Goal: Task Accomplishment & Management: Manage account settings

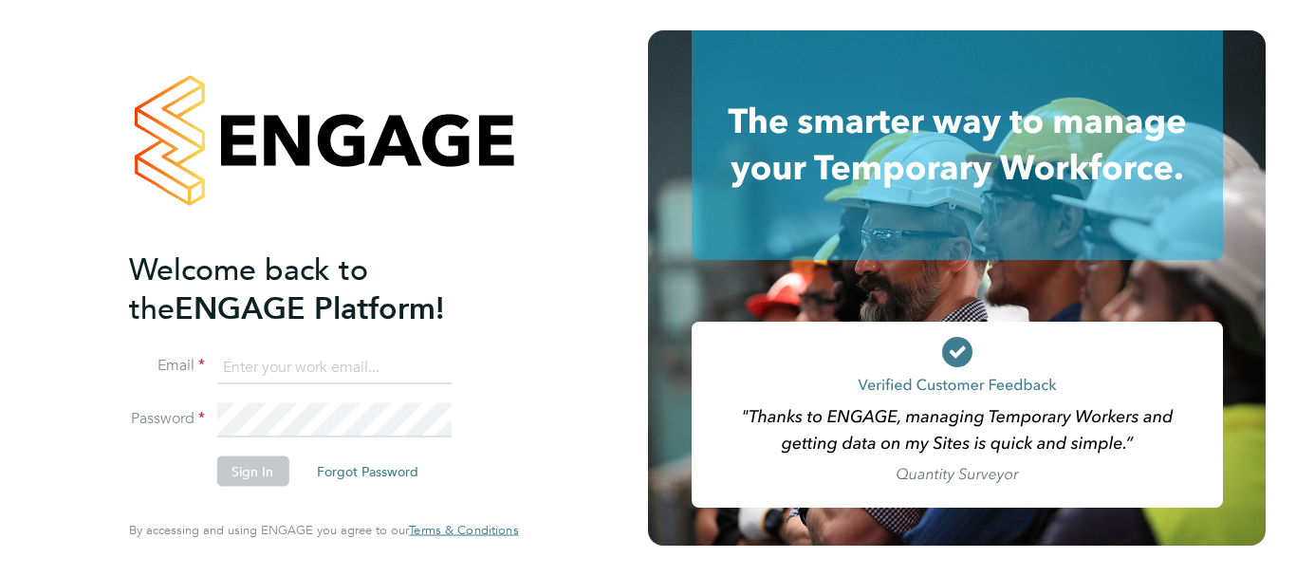
click at [315, 369] on input at bounding box center [333, 367] width 234 height 34
type input "[EMAIL_ADDRESS][PERSON_NAME][DOMAIN_NAME]"
click at [260, 464] on button "Sign In" at bounding box center [252, 471] width 72 height 30
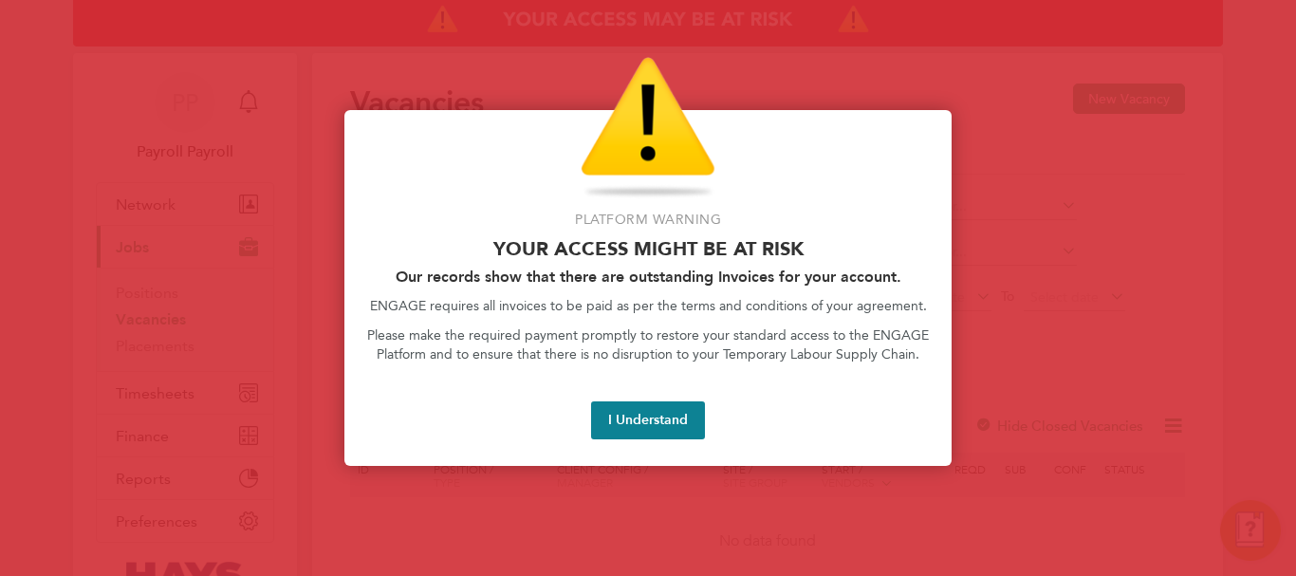
click at [1142, 258] on div at bounding box center [648, 288] width 1296 height 576
click at [622, 421] on button "I Understand" at bounding box center [648, 420] width 114 height 38
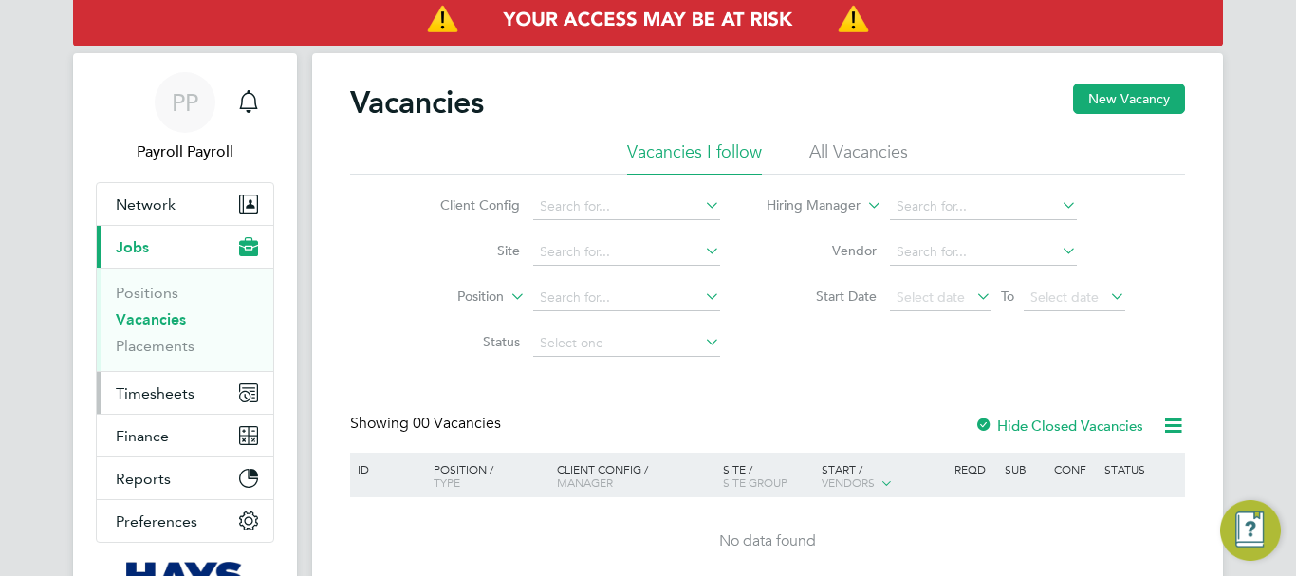
click at [164, 396] on span "Timesheets" at bounding box center [155, 393] width 79 height 18
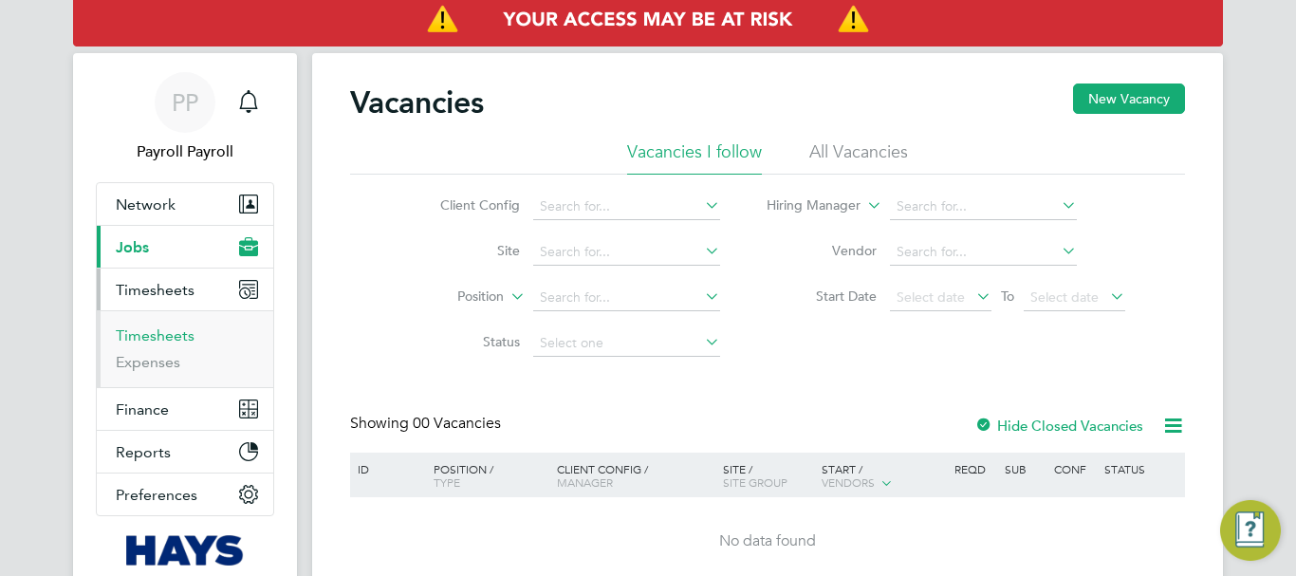
click at [162, 343] on link "Timesheets" at bounding box center [155, 335] width 79 height 18
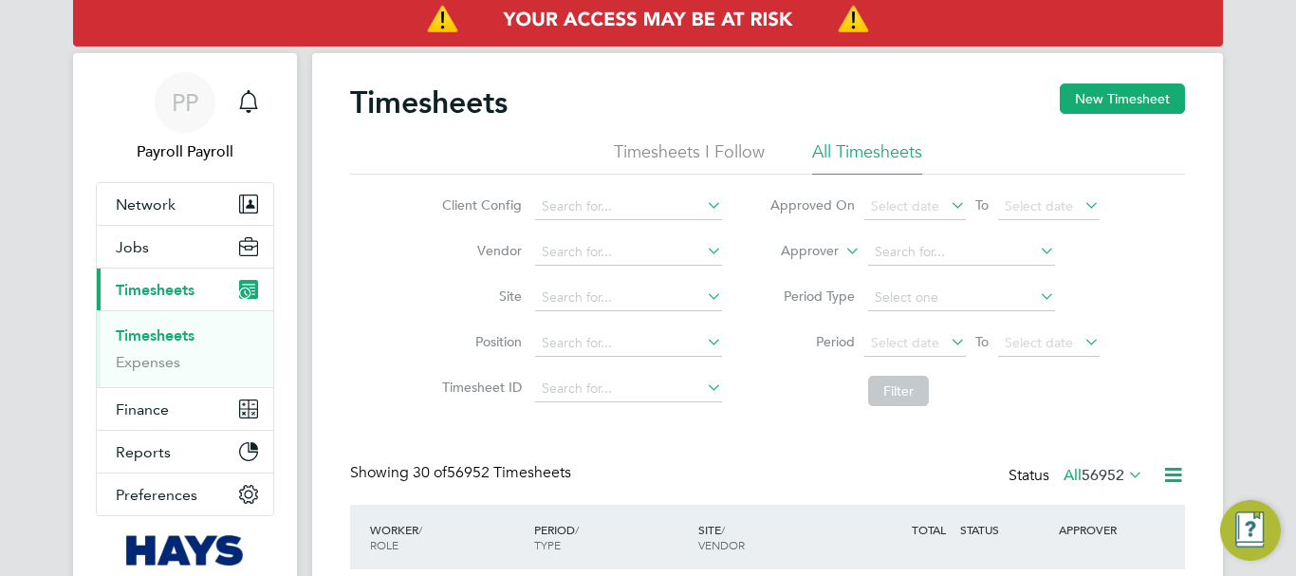
click at [841, 249] on icon at bounding box center [841, 245] width 0 height 17
click at [802, 264] on li "Worker" at bounding box center [792, 273] width 94 height 25
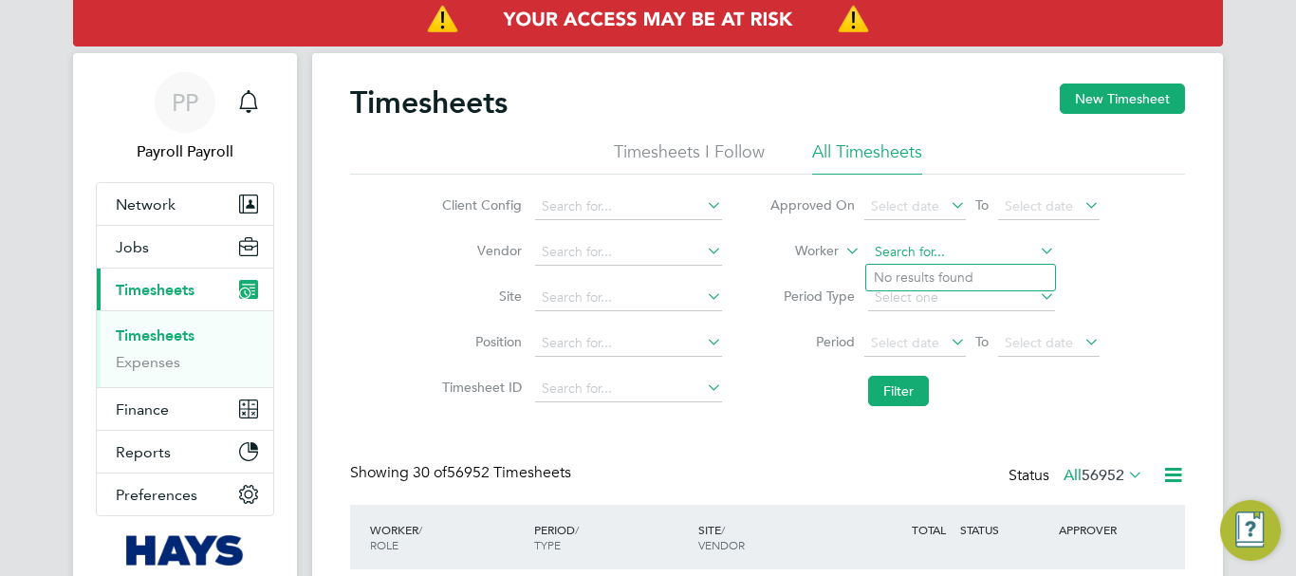
click at [912, 254] on input at bounding box center [961, 252] width 187 height 27
paste input "[DEMOGRAPHIC_DATA][PERSON_NAME]"
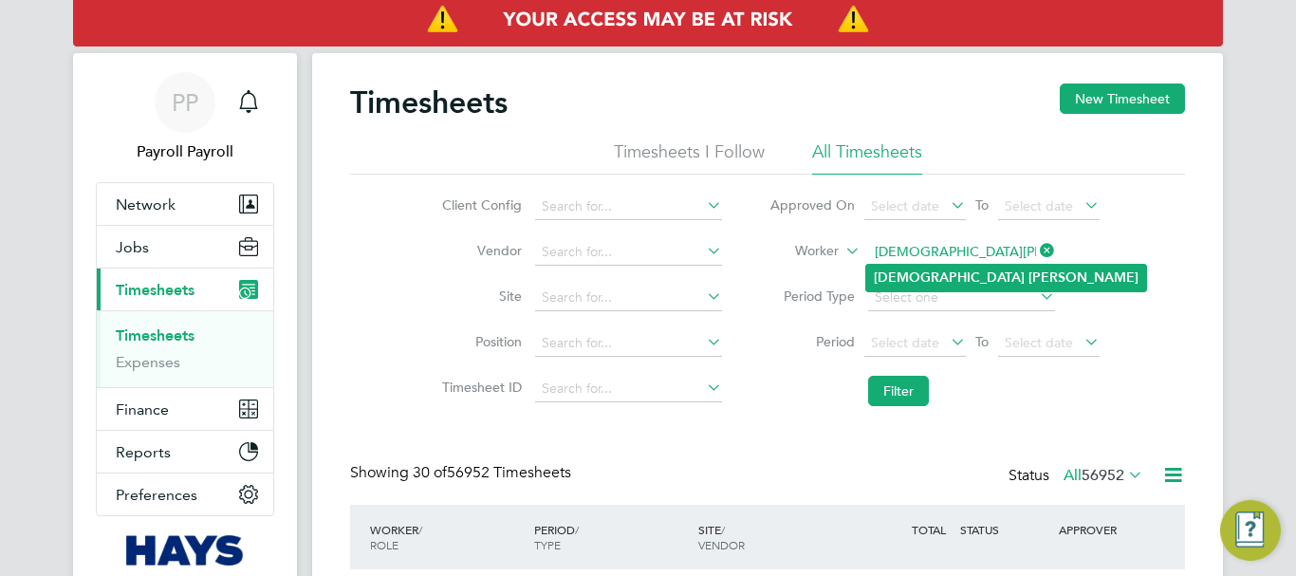
type input "[DEMOGRAPHIC_DATA][PERSON_NAME]"
click at [922, 282] on b "[DEMOGRAPHIC_DATA]" at bounding box center [949, 277] width 151 height 16
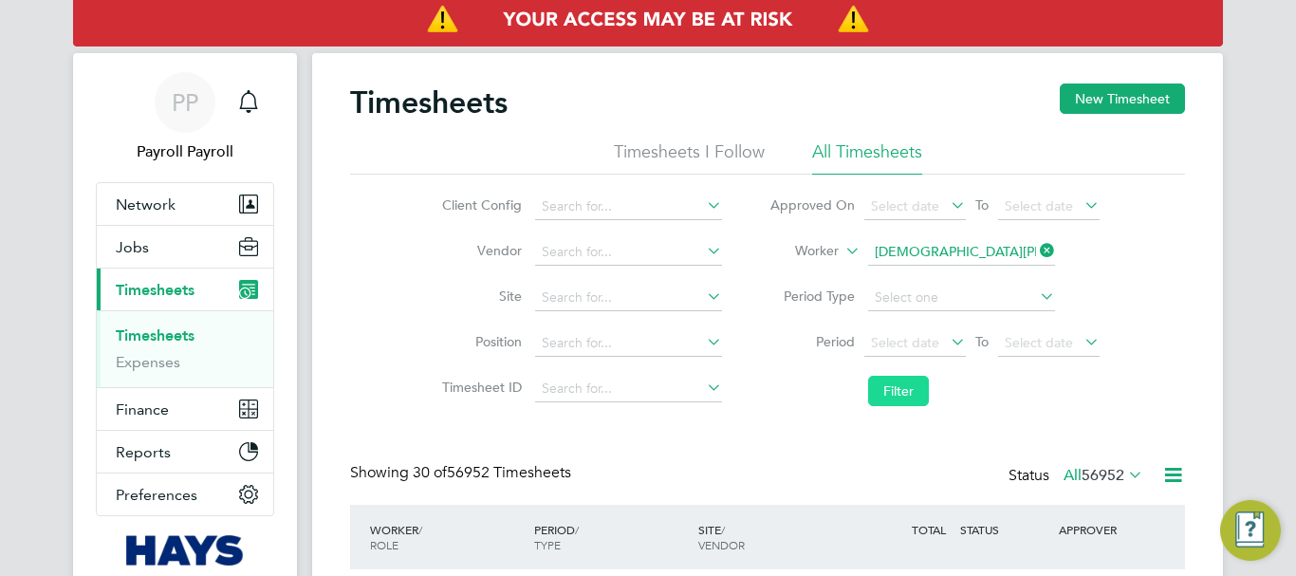
click at [905, 389] on button "Filter" at bounding box center [898, 391] width 61 height 30
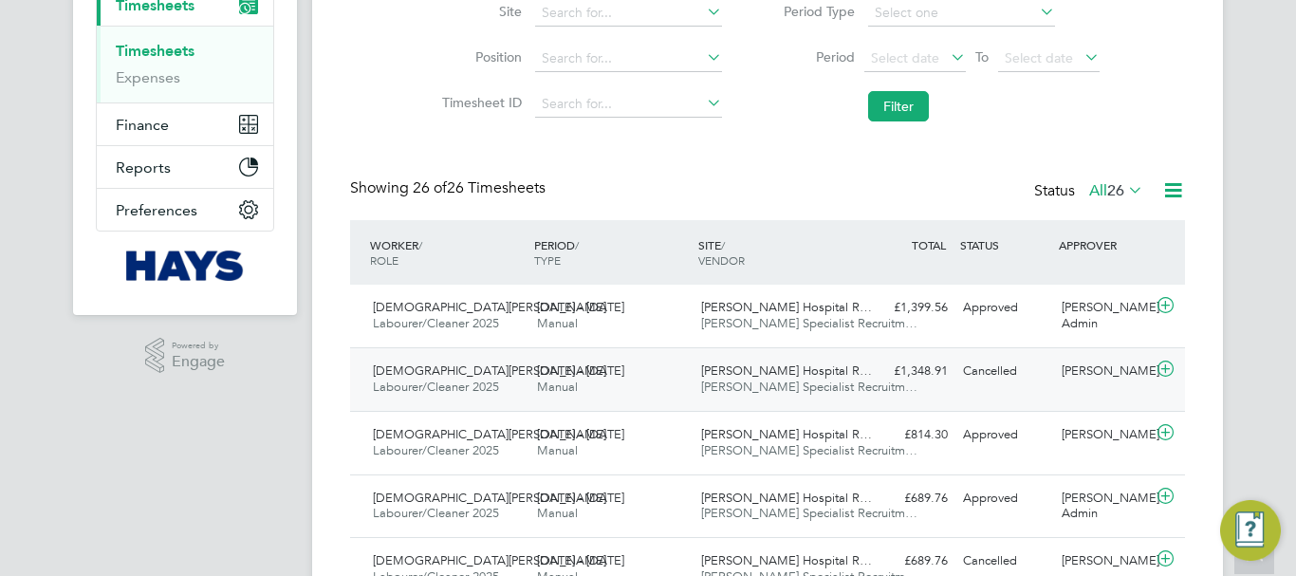
scroll to position [474, 0]
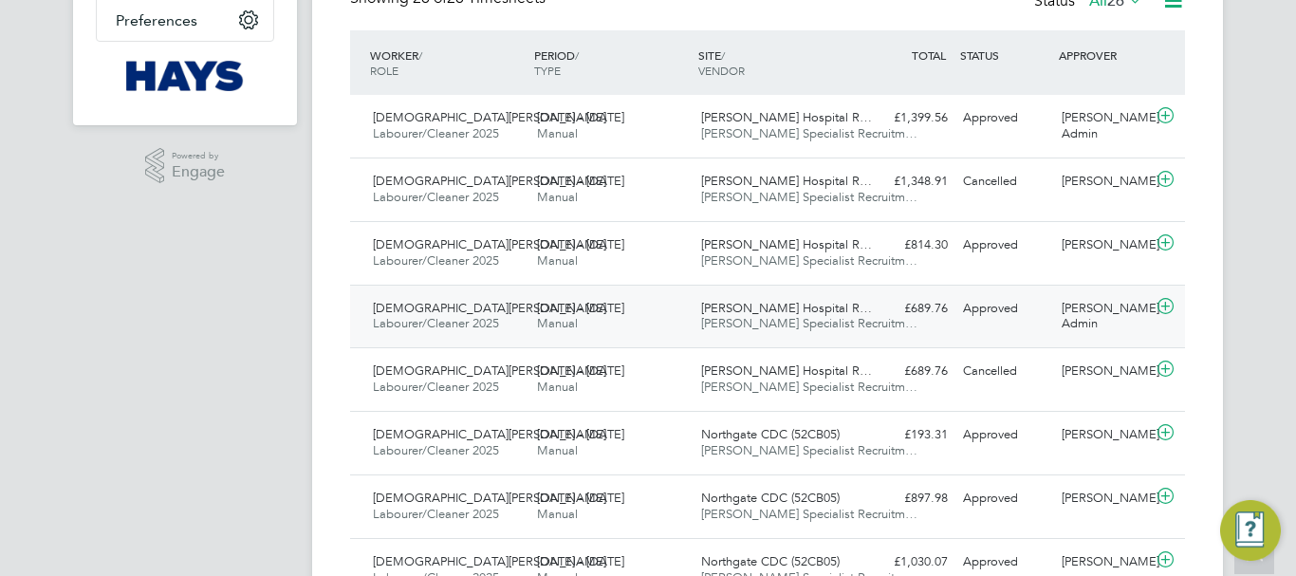
click at [924, 305] on div "£689.76 Approved" at bounding box center [906, 308] width 99 height 31
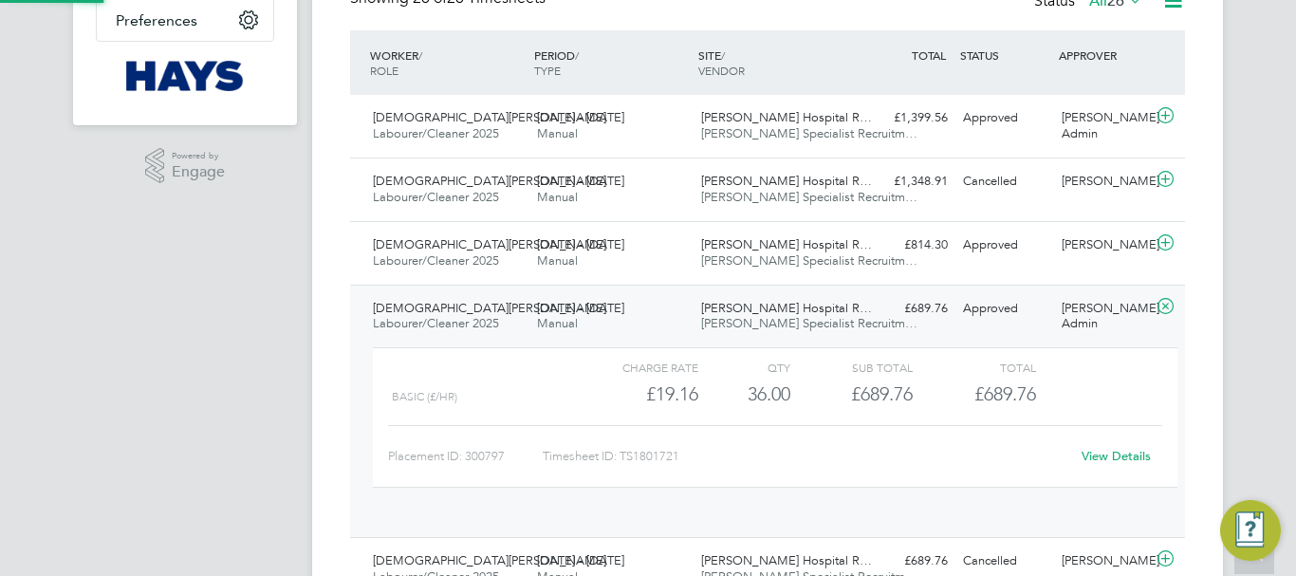
scroll to position [32, 185]
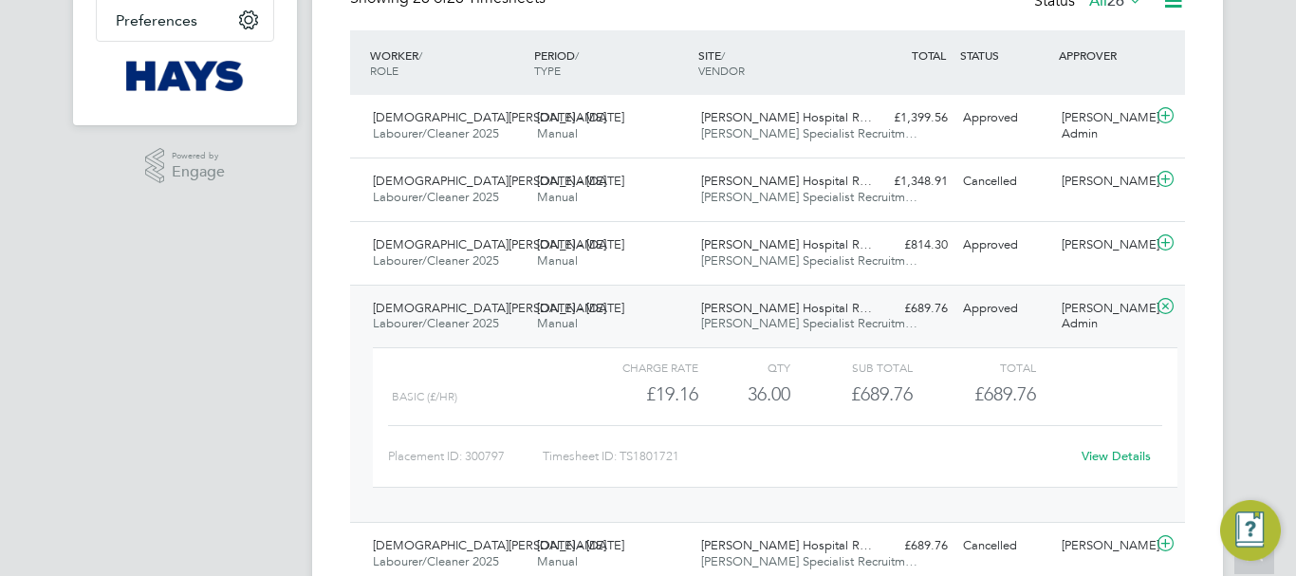
click at [1092, 454] on link "View Details" at bounding box center [1115, 456] width 69 height 16
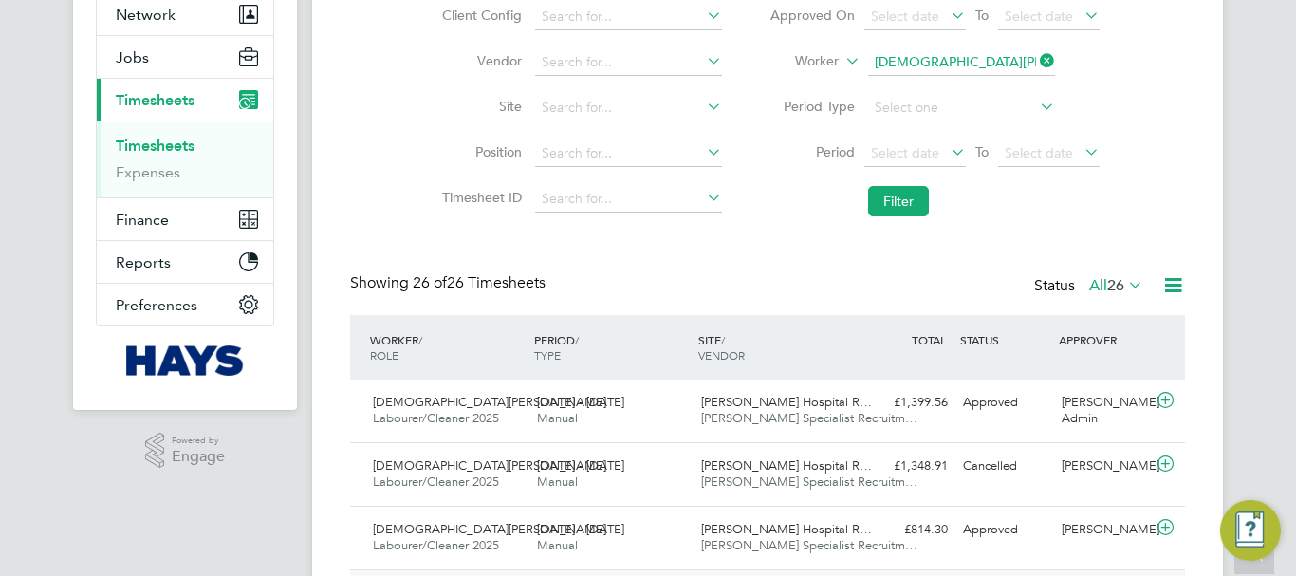
scroll to position [0, 0]
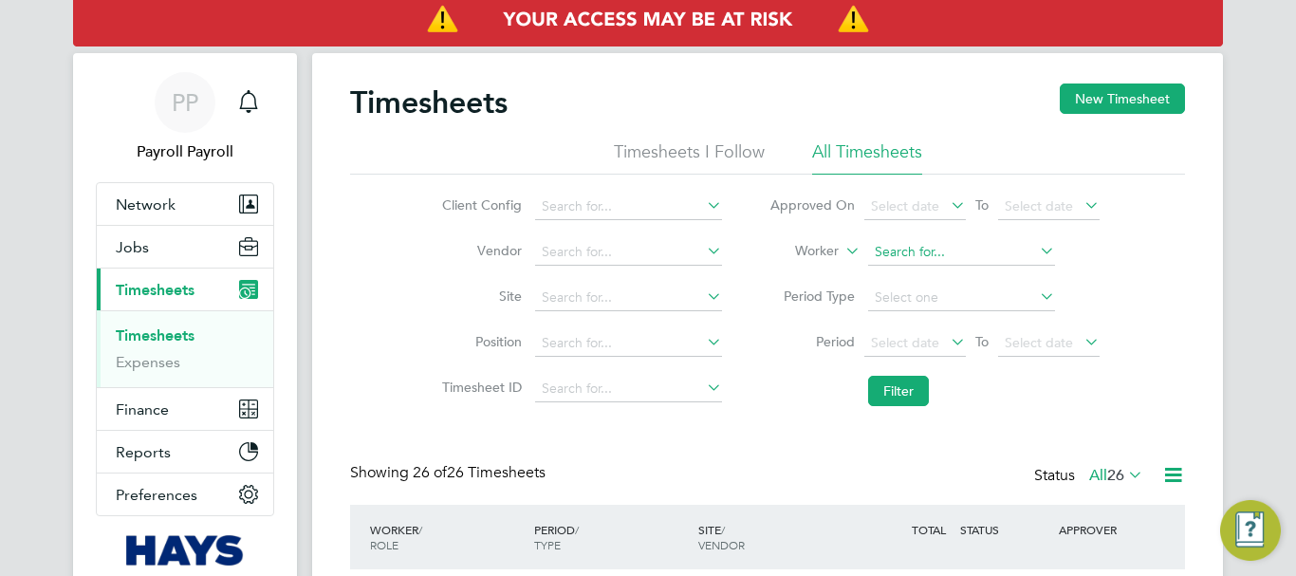
click at [950, 257] on input at bounding box center [961, 252] width 187 height 27
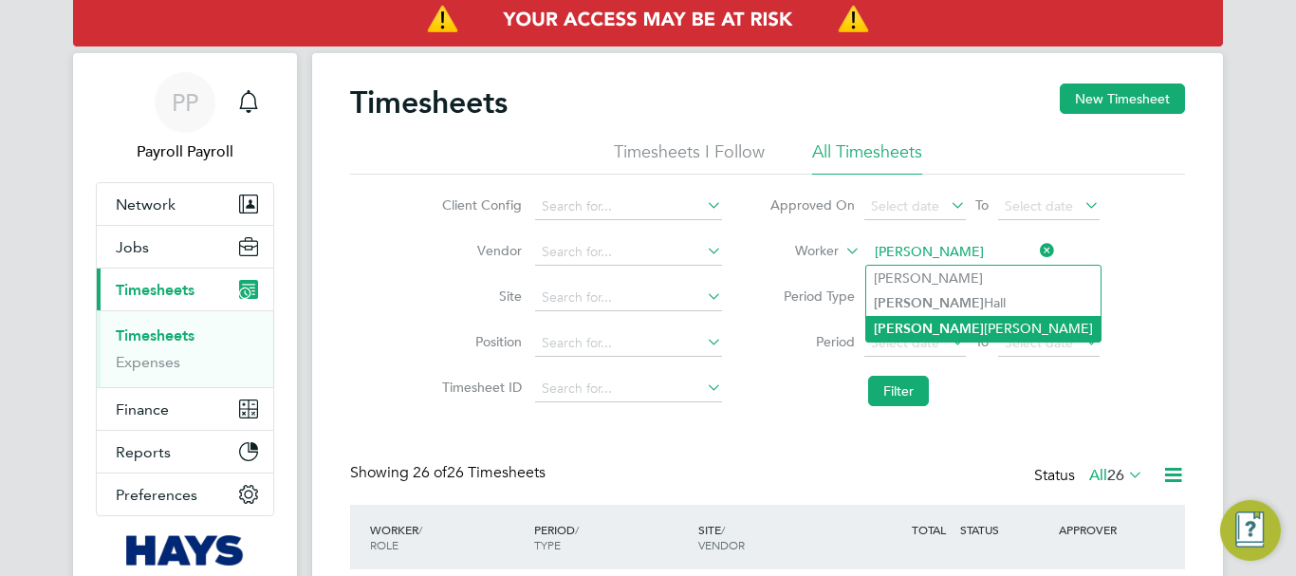
click at [911, 326] on b "[PERSON_NAME]" at bounding box center [929, 329] width 110 height 16
type input "[PERSON_NAME]"
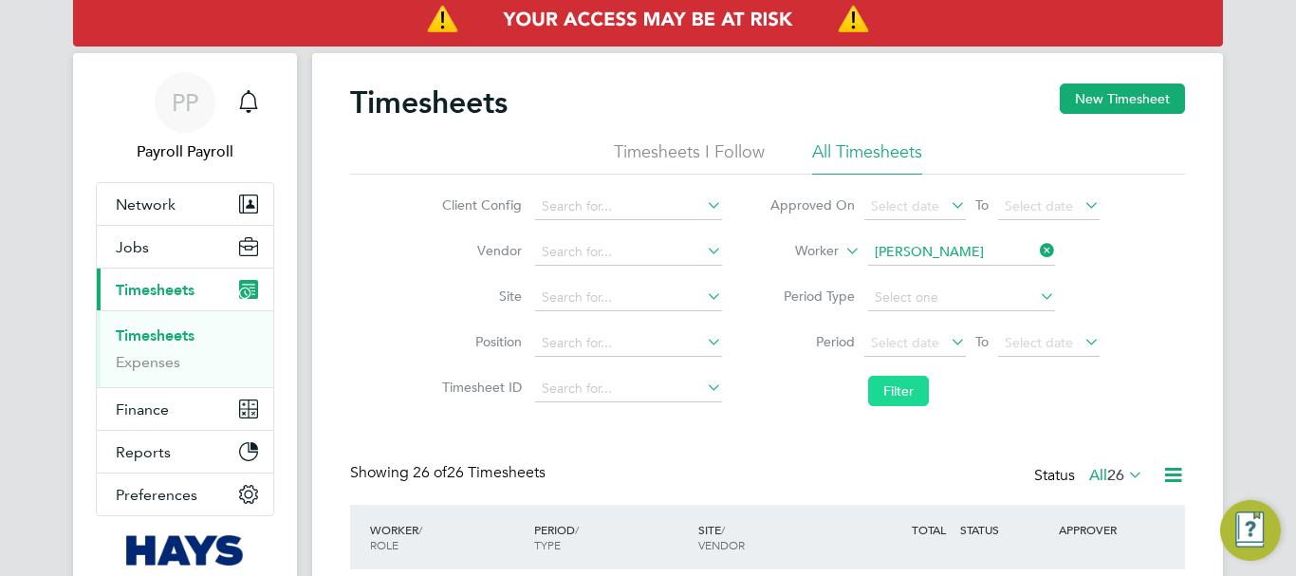
click at [896, 391] on button "Filter" at bounding box center [898, 391] width 61 height 30
click at [910, 255] on input at bounding box center [961, 252] width 187 height 27
paste input "[PERSON_NAME] Ojo"
type input "[PERSON_NAME] Ojo"
click at [888, 383] on button "Filter" at bounding box center [898, 391] width 61 height 30
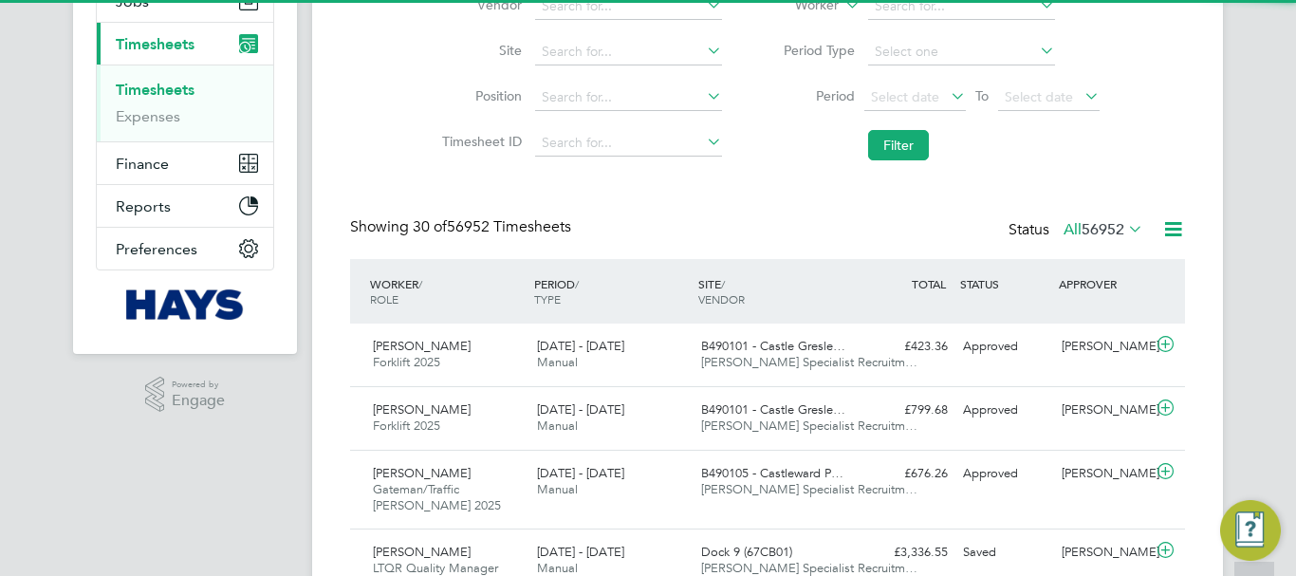
scroll to position [9, 9]
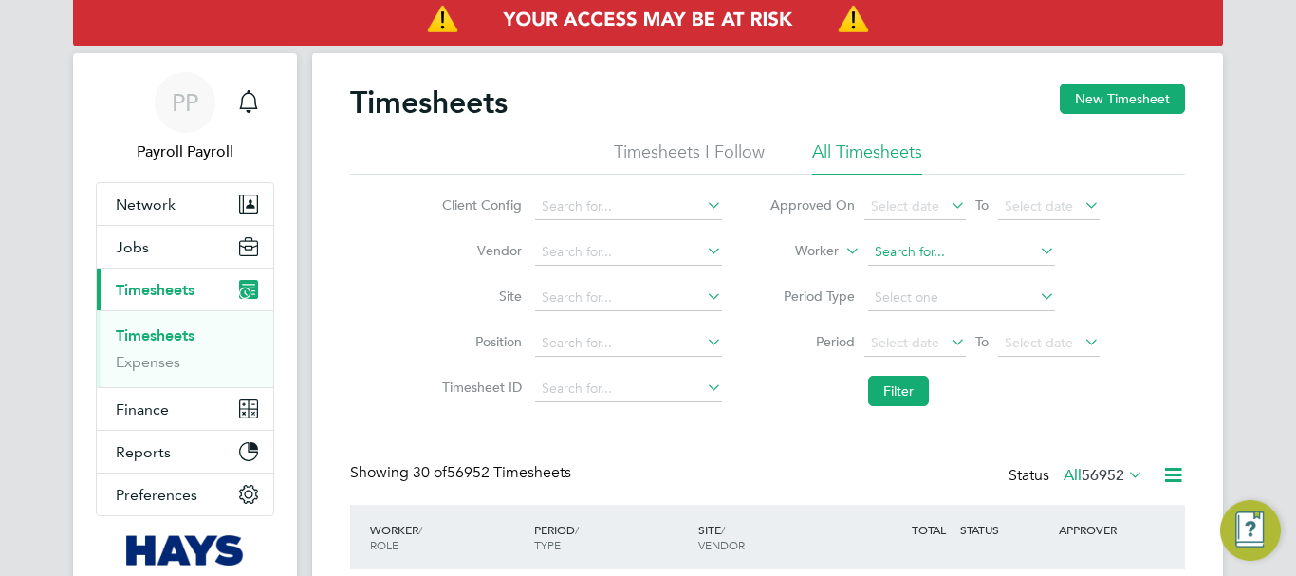
click at [897, 261] on input at bounding box center [961, 252] width 187 height 27
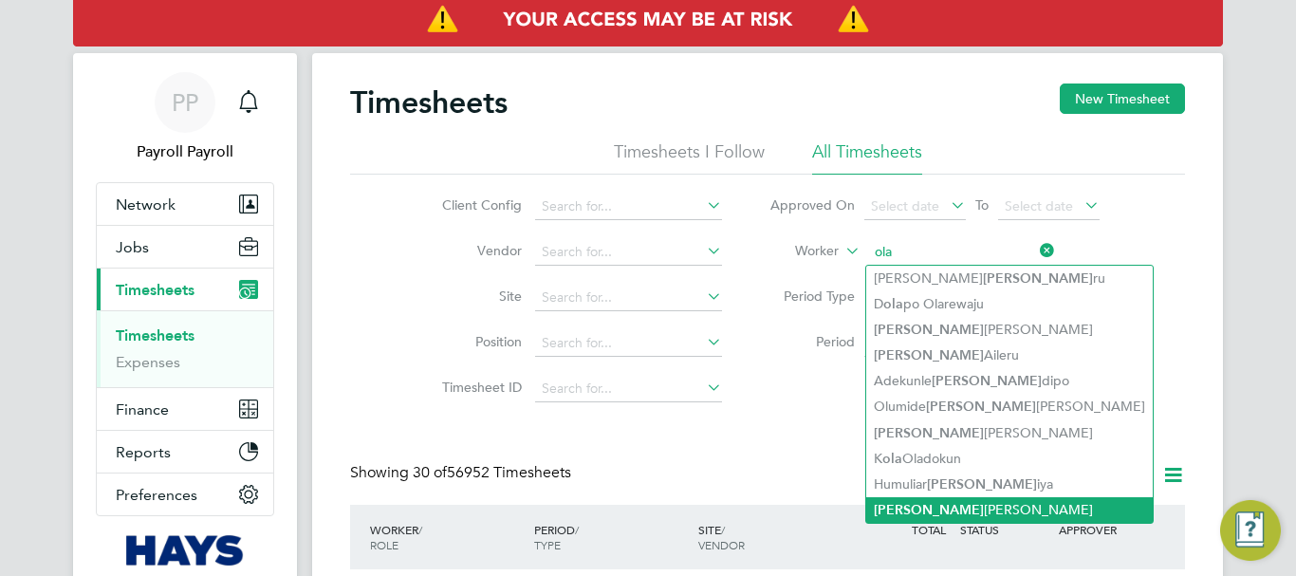
type input "ola"
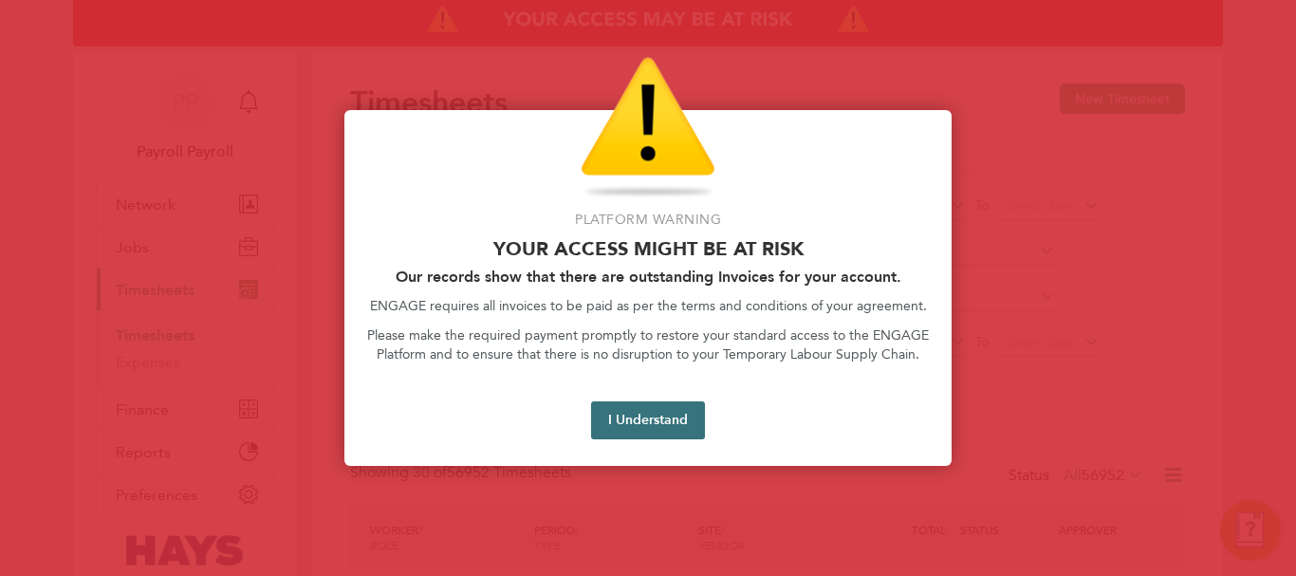
click at [650, 424] on button "I Understand" at bounding box center [648, 420] width 114 height 38
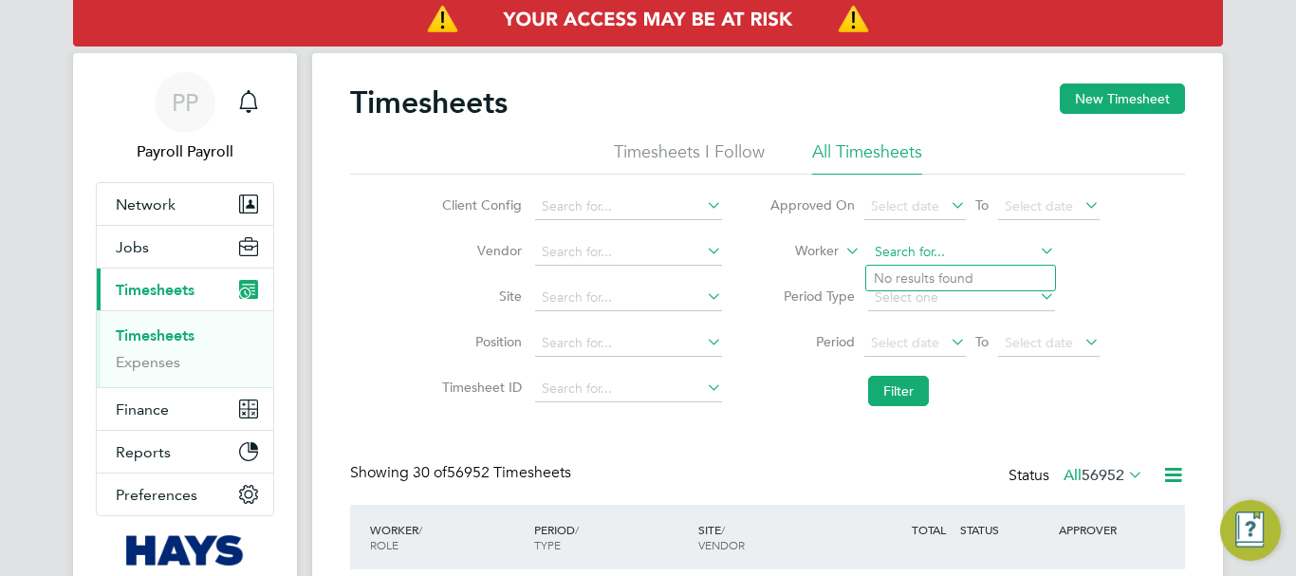
click at [951, 250] on input at bounding box center [961, 252] width 187 height 27
type input "j"
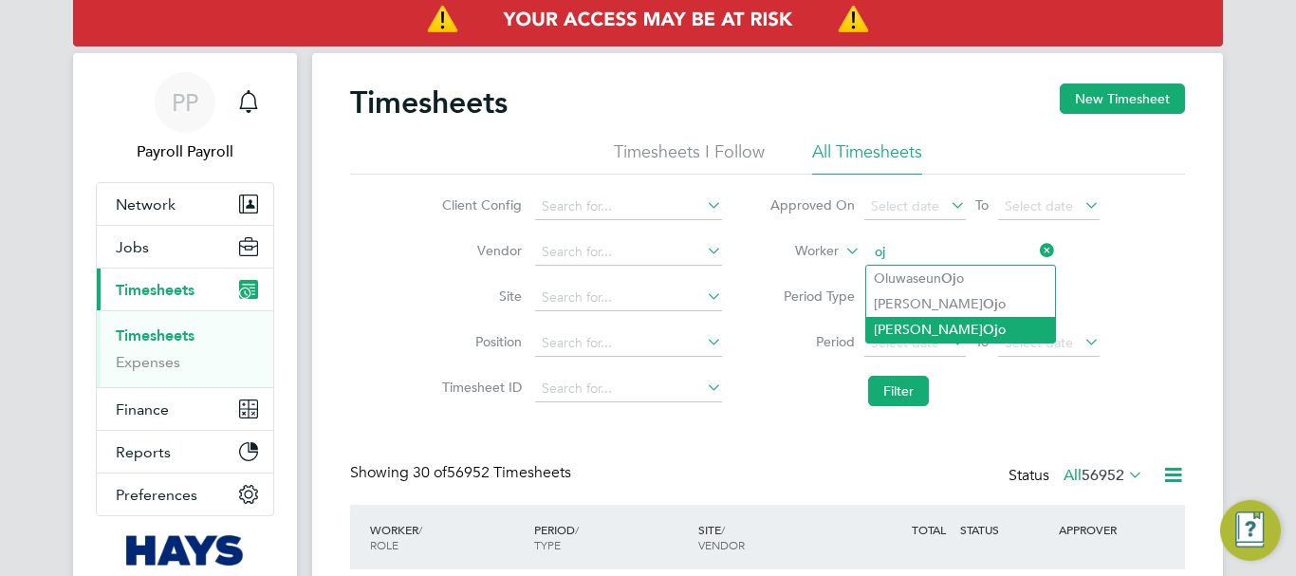
click at [919, 326] on li "[PERSON_NAME] Oj o" at bounding box center [960, 330] width 189 height 26
type input "[PERSON_NAME] Ojo"
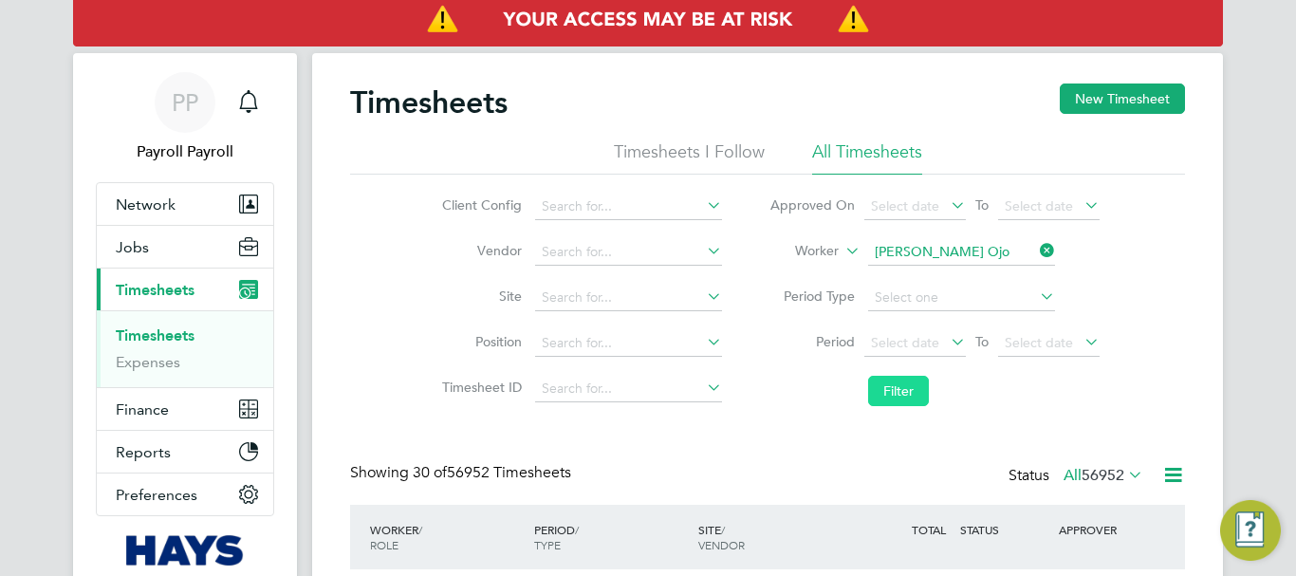
click at [893, 397] on button "Filter" at bounding box center [898, 391] width 61 height 30
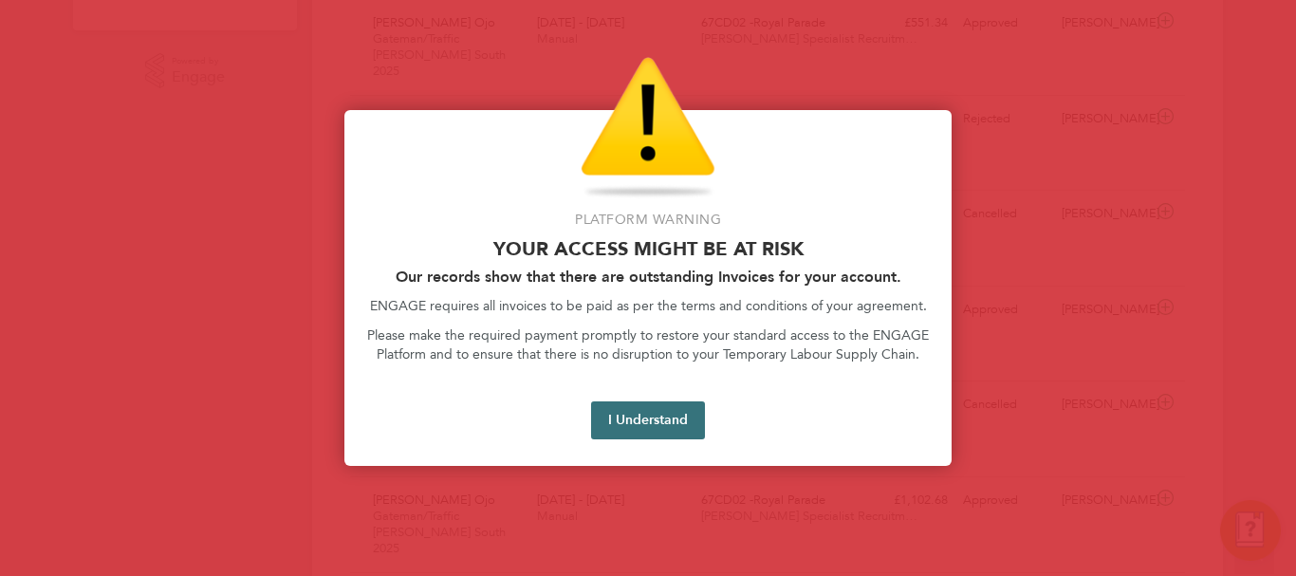
click at [656, 433] on button "I Understand" at bounding box center [648, 420] width 114 height 38
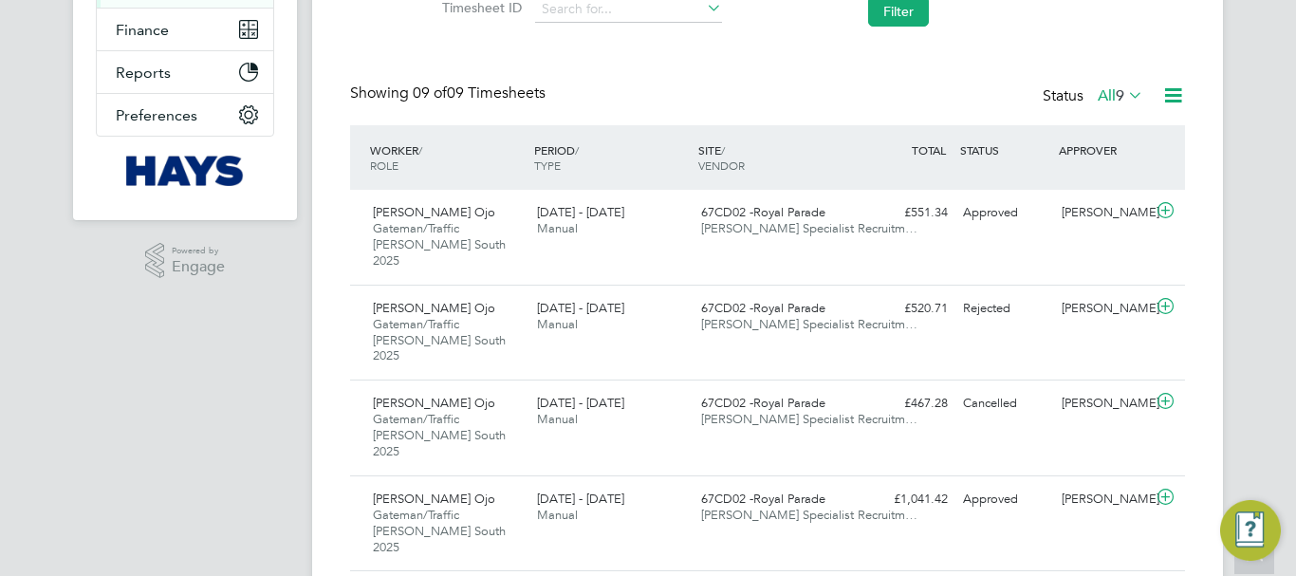
scroll to position [190, 0]
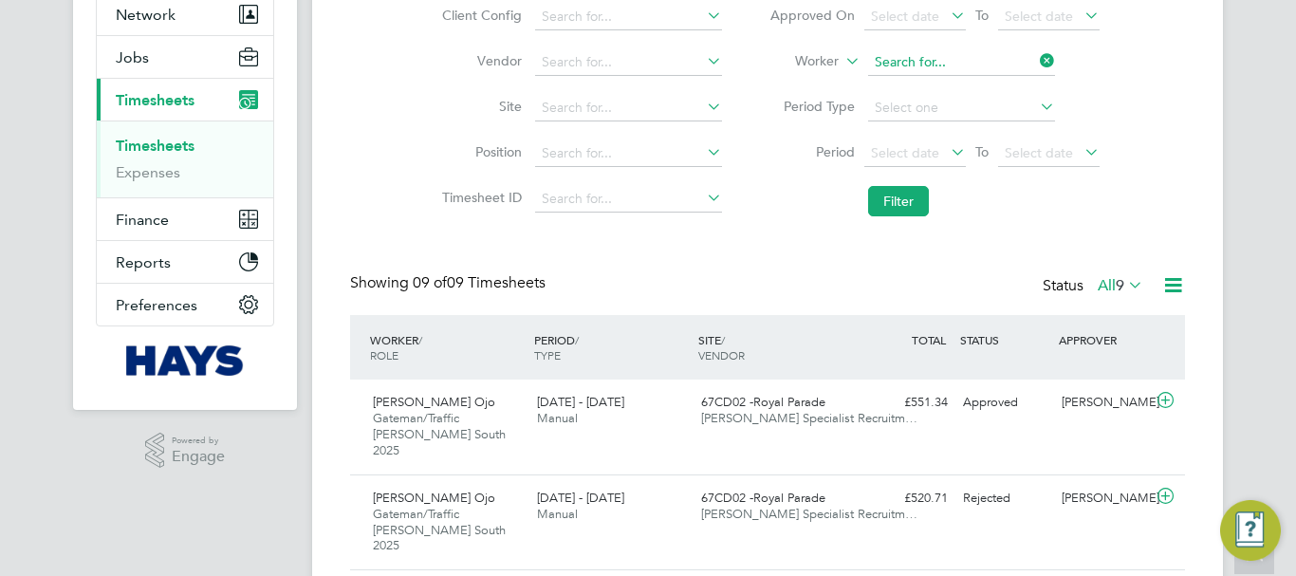
click at [939, 65] on input at bounding box center [961, 62] width 187 height 27
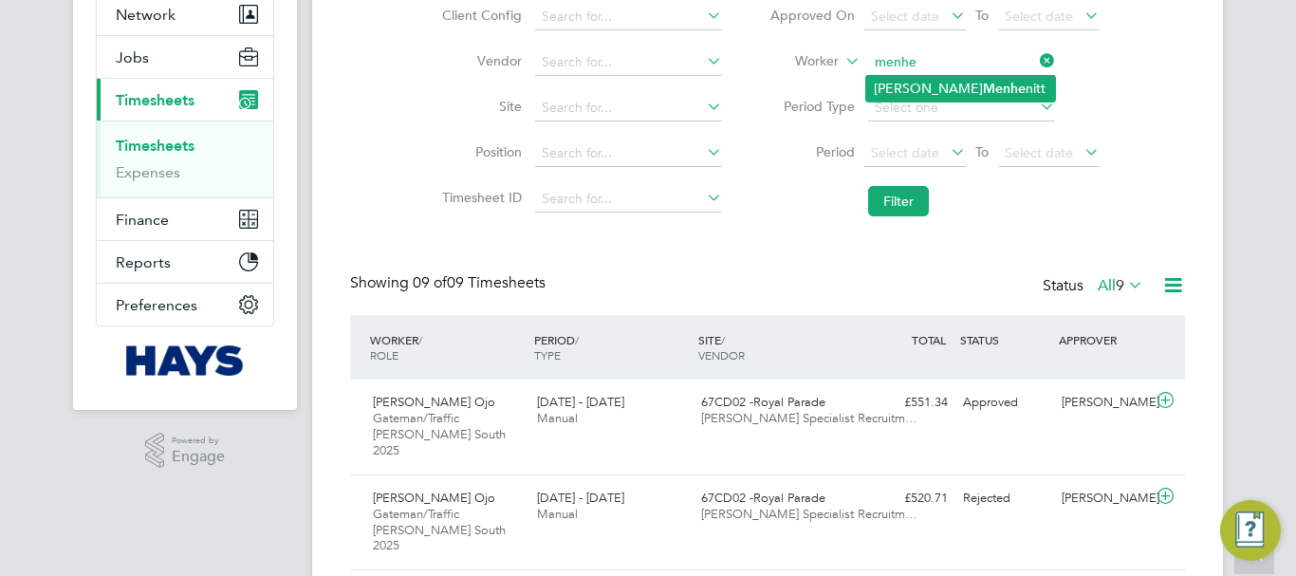
click at [983, 83] on b "Menhe" at bounding box center [1004, 89] width 43 height 16
type input "[PERSON_NAME]"
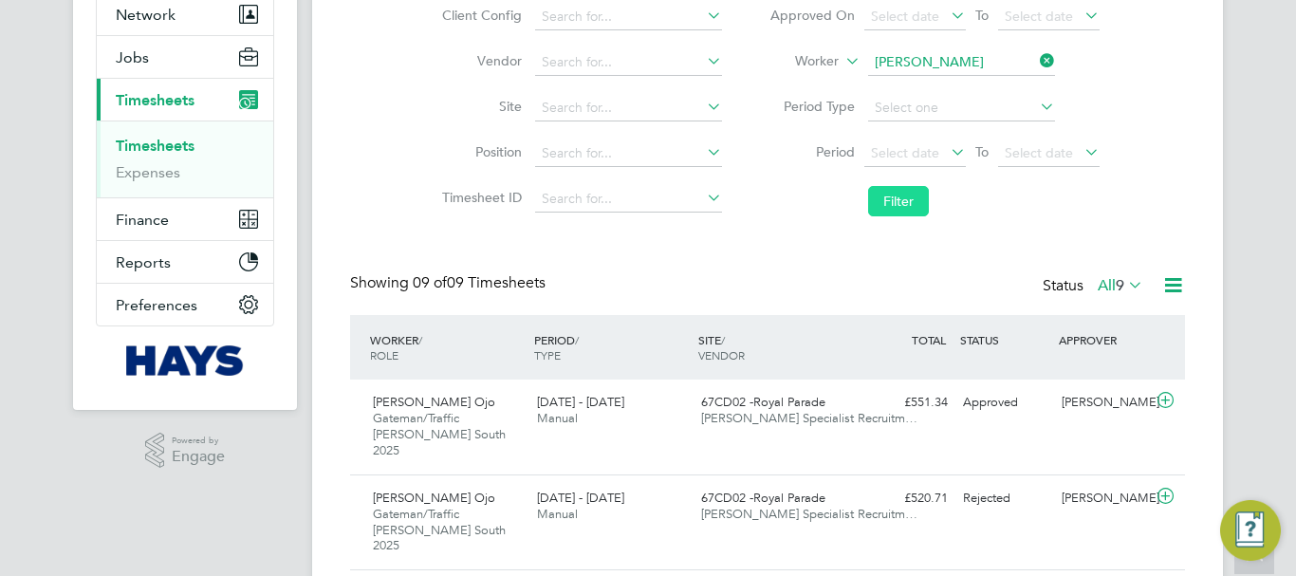
click at [908, 187] on button "Filter" at bounding box center [898, 201] width 61 height 30
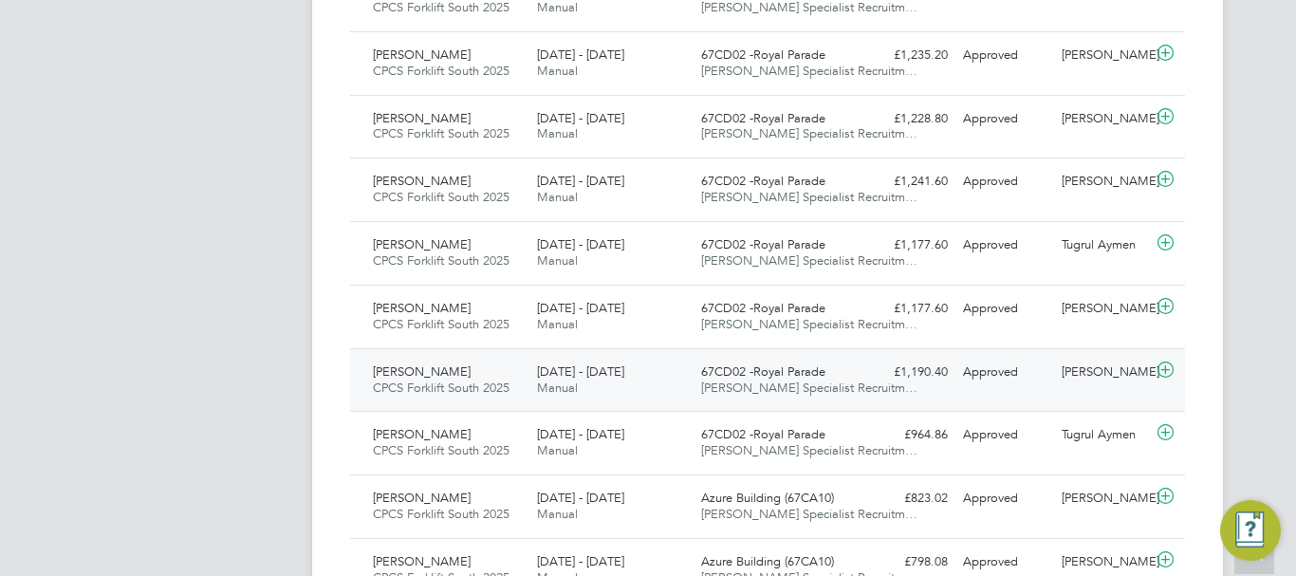
scroll to position [759, 0]
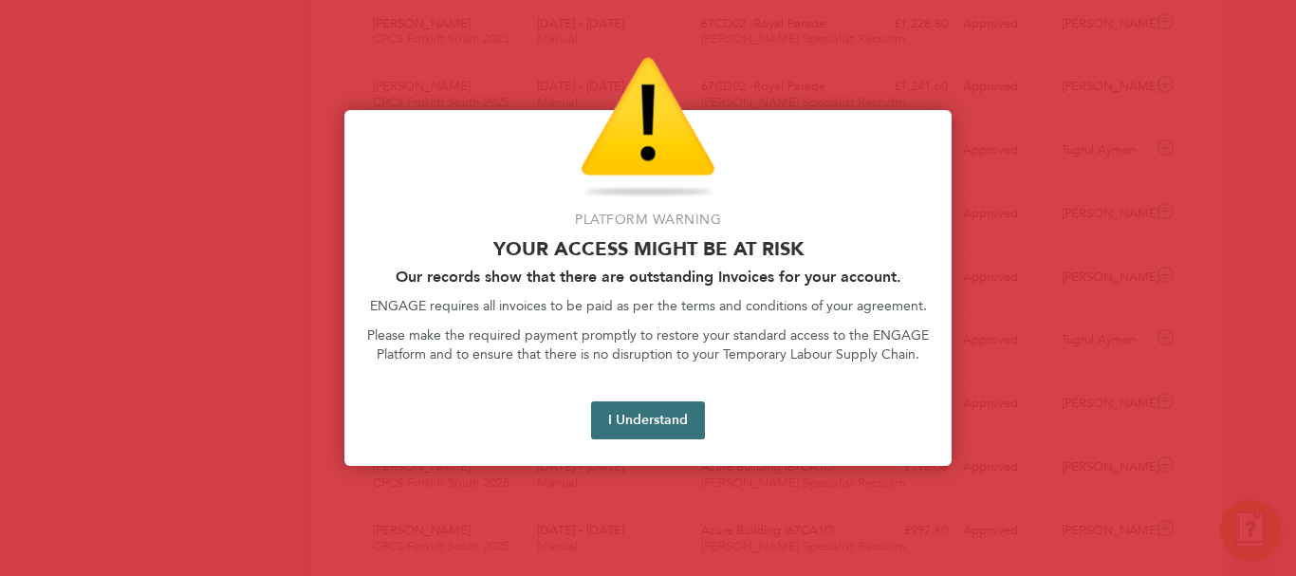
click at [648, 429] on button "I Understand" at bounding box center [648, 420] width 114 height 38
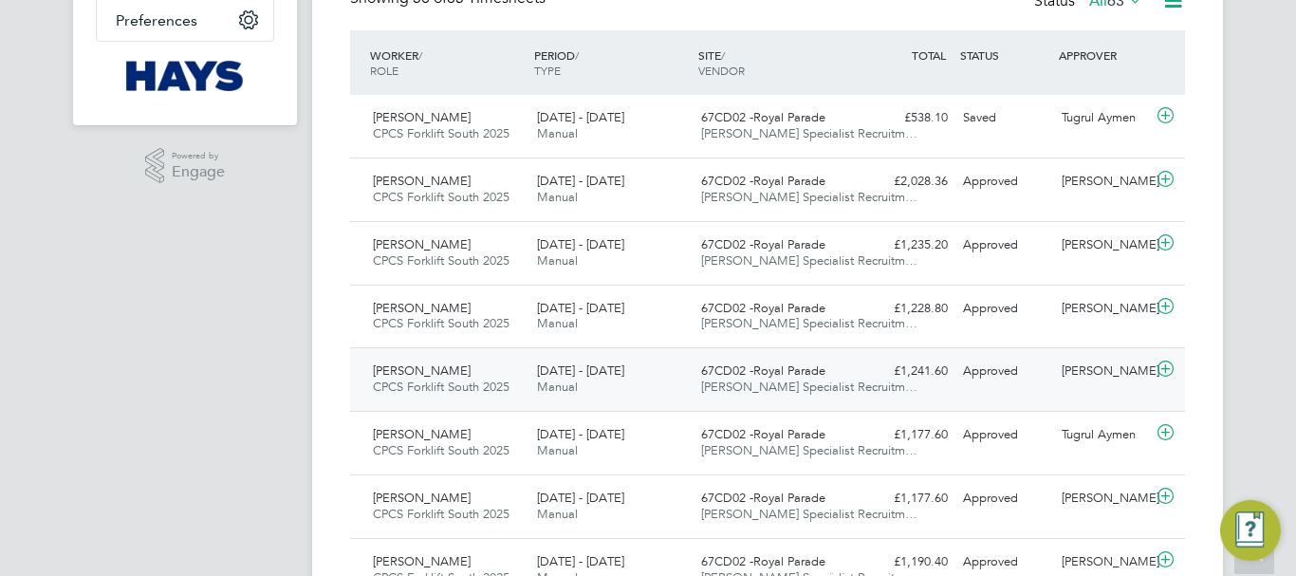
scroll to position [379, 0]
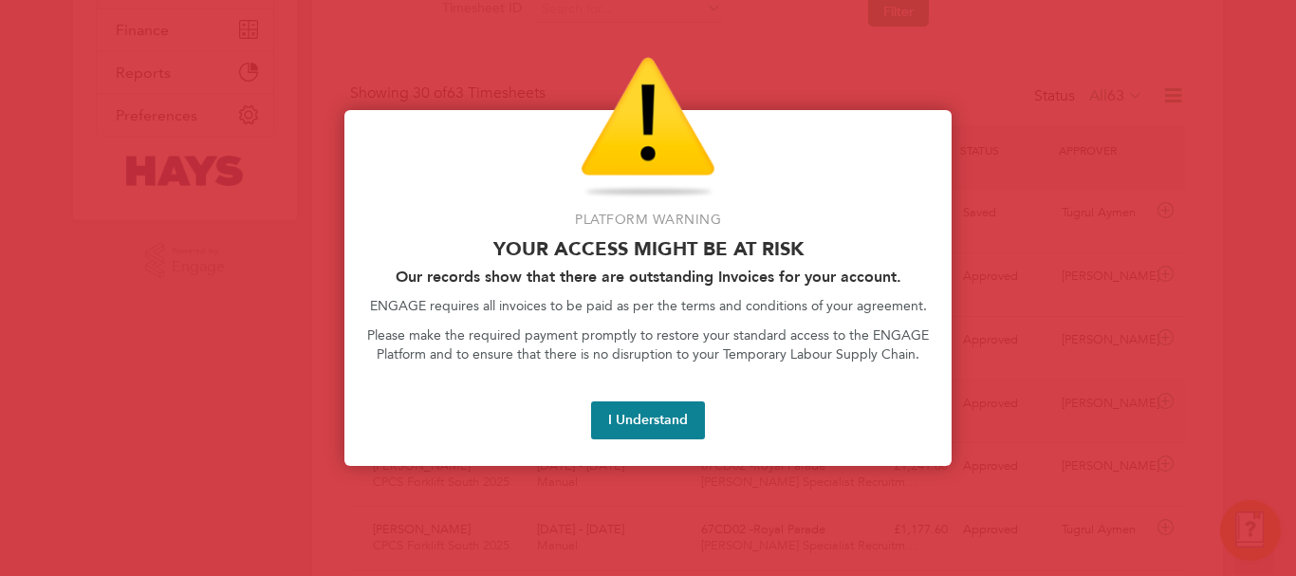
click at [595, 418] on button "I Understand" at bounding box center [648, 420] width 114 height 38
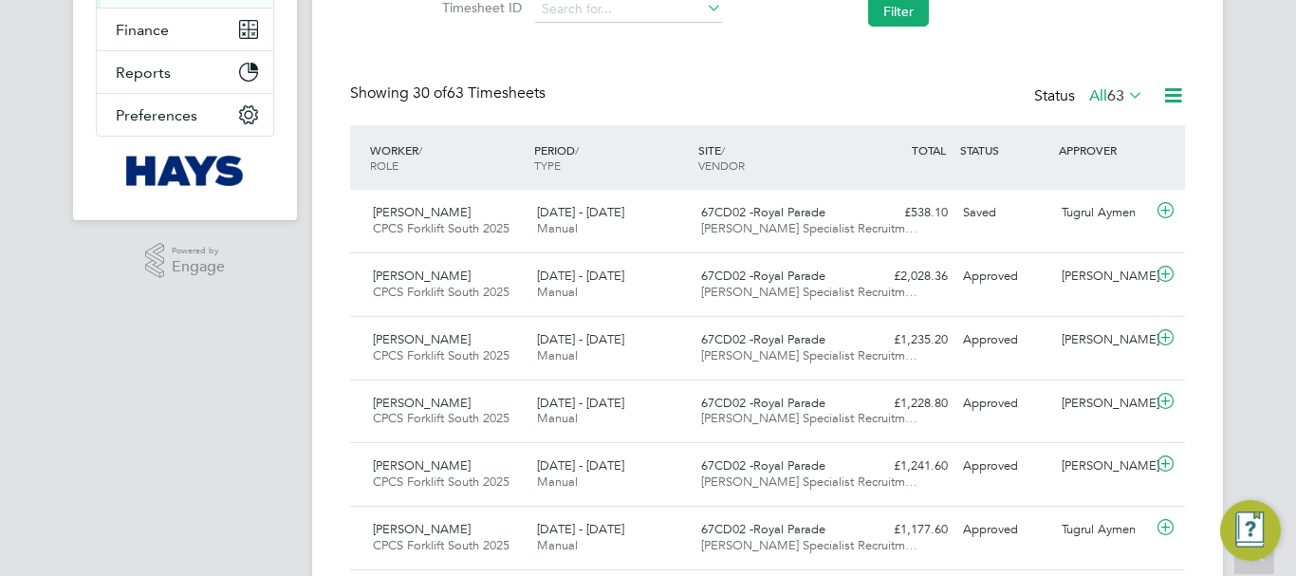
scroll to position [0, 0]
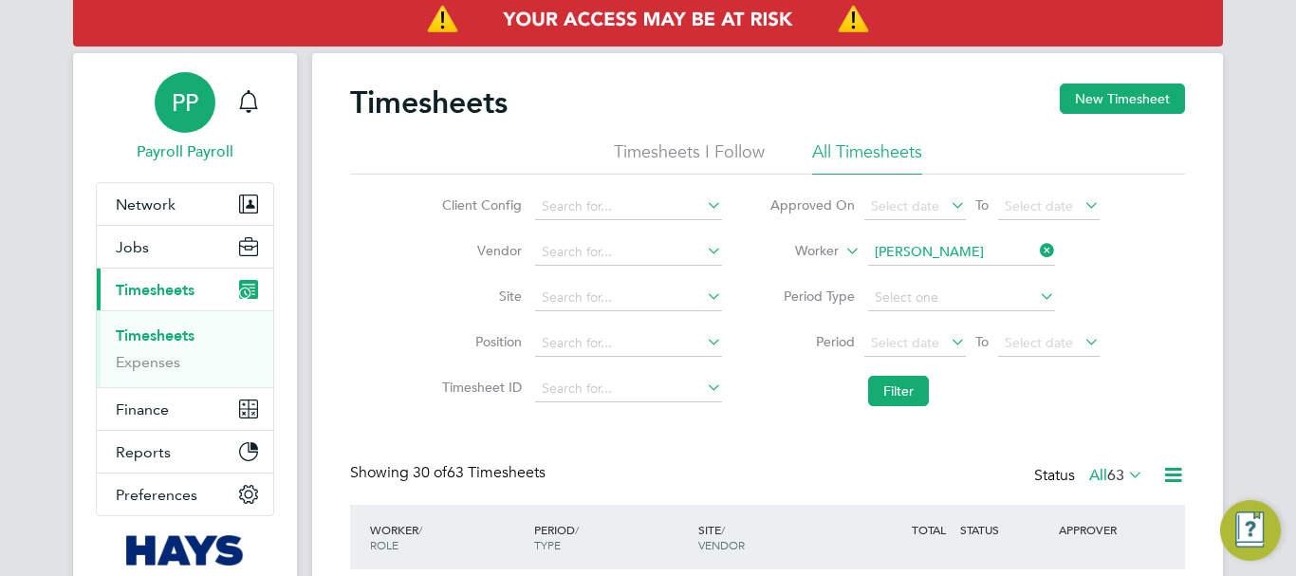
drag, startPoint x: 187, startPoint y: 113, endPoint x: 212, endPoint y: 110, distance: 24.8
click at [187, 113] on span "PP" at bounding box center [185, 102] width 27 height 25
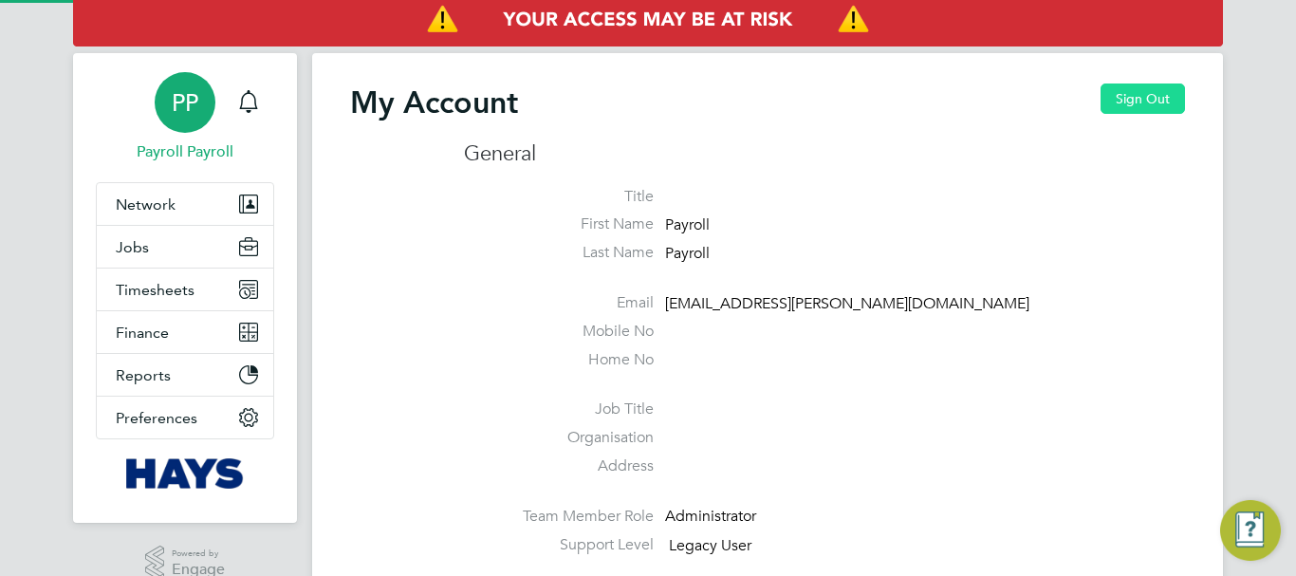
click at [1148, 99] on button "Sign Out" at bounding box center [1142, 98] width 84 height 30
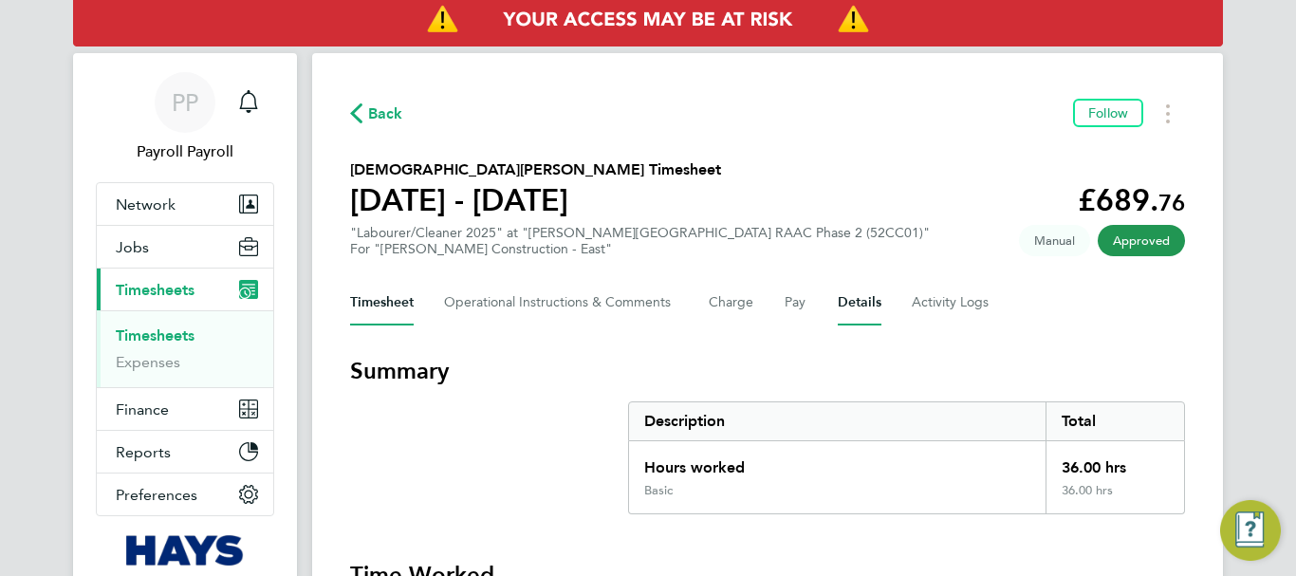
click at [852, 299] on button "Details" at bounding box center [860, 303] width 44 height 46
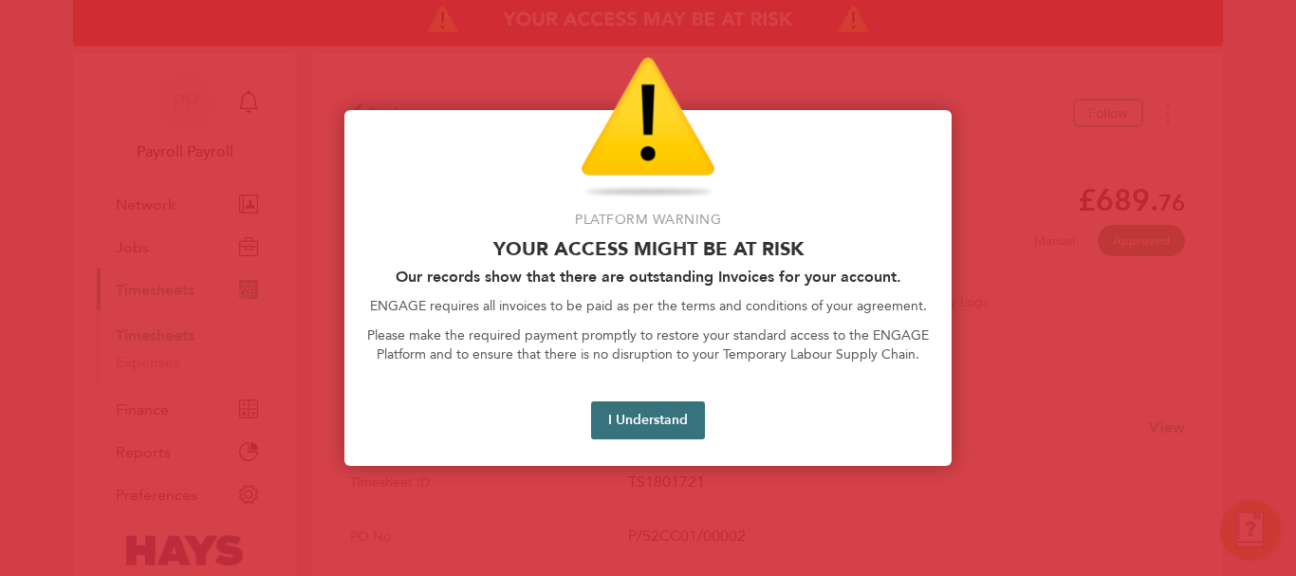
click at [675, 422] on button "I Understand" at bounding box center [648, 420] width 114 height 38
